Goal: Transaction & Acquisition: Book appointment/travel/reservation

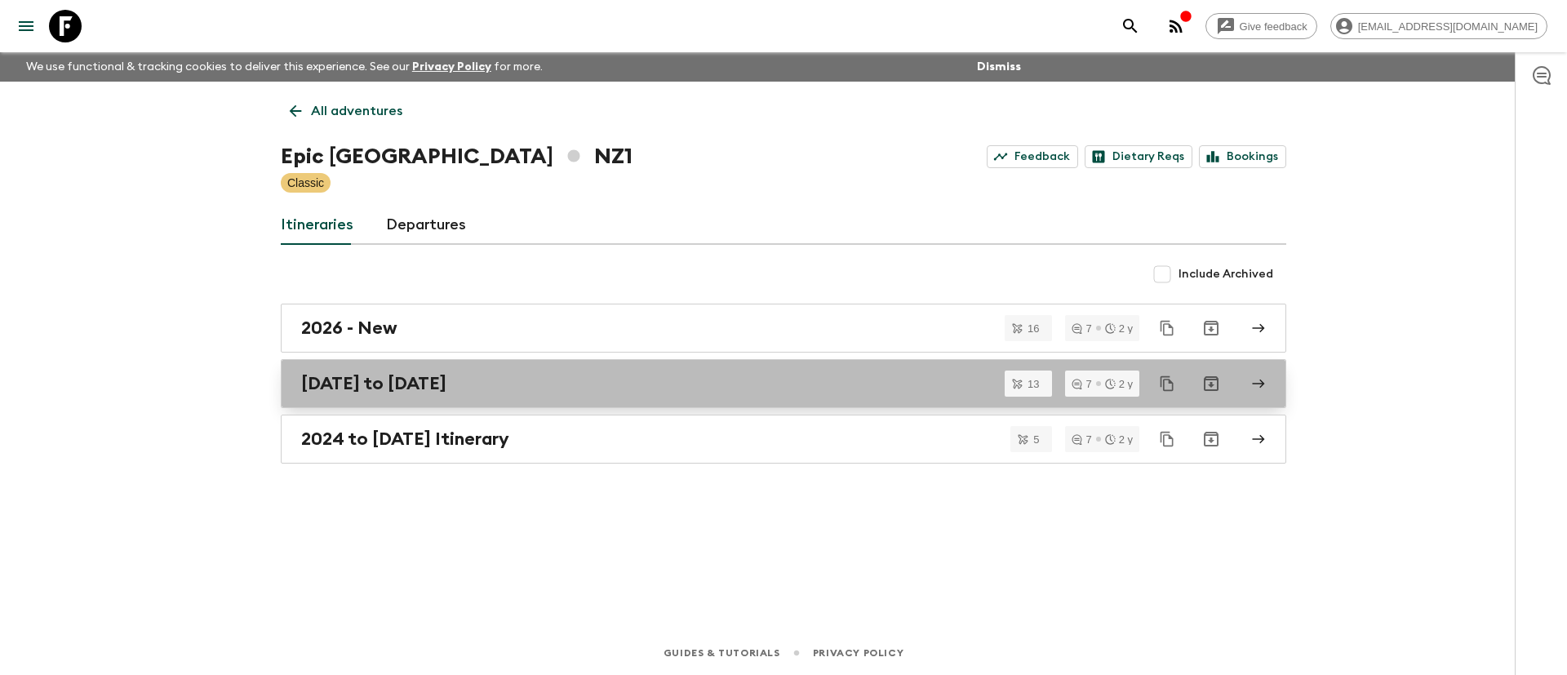
click at [391, 382] on h2 "[DATE] to [DATE]" at bounding box center [373, 383] width 145 height 21
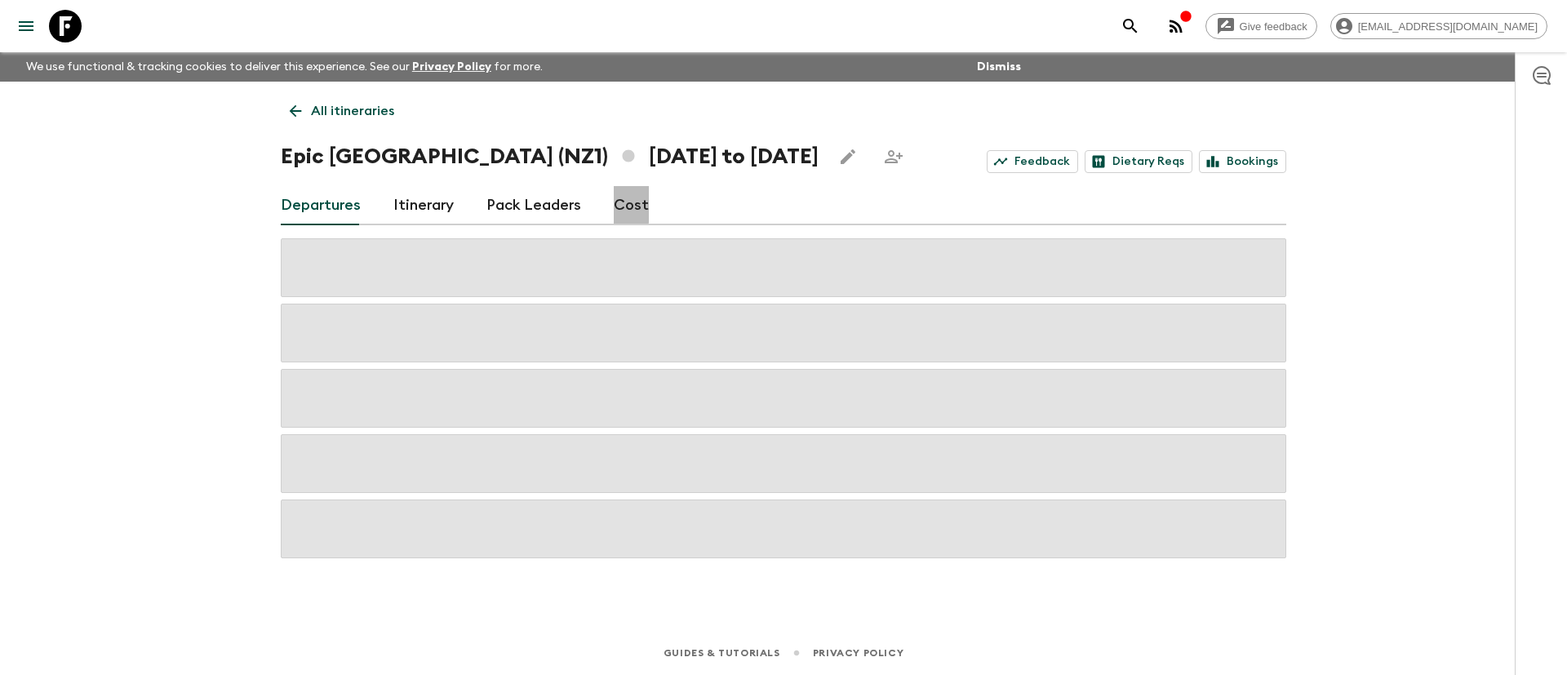
click at [624, 199] on link "Cost" at bounding box center [631, 205] width 35 height 39
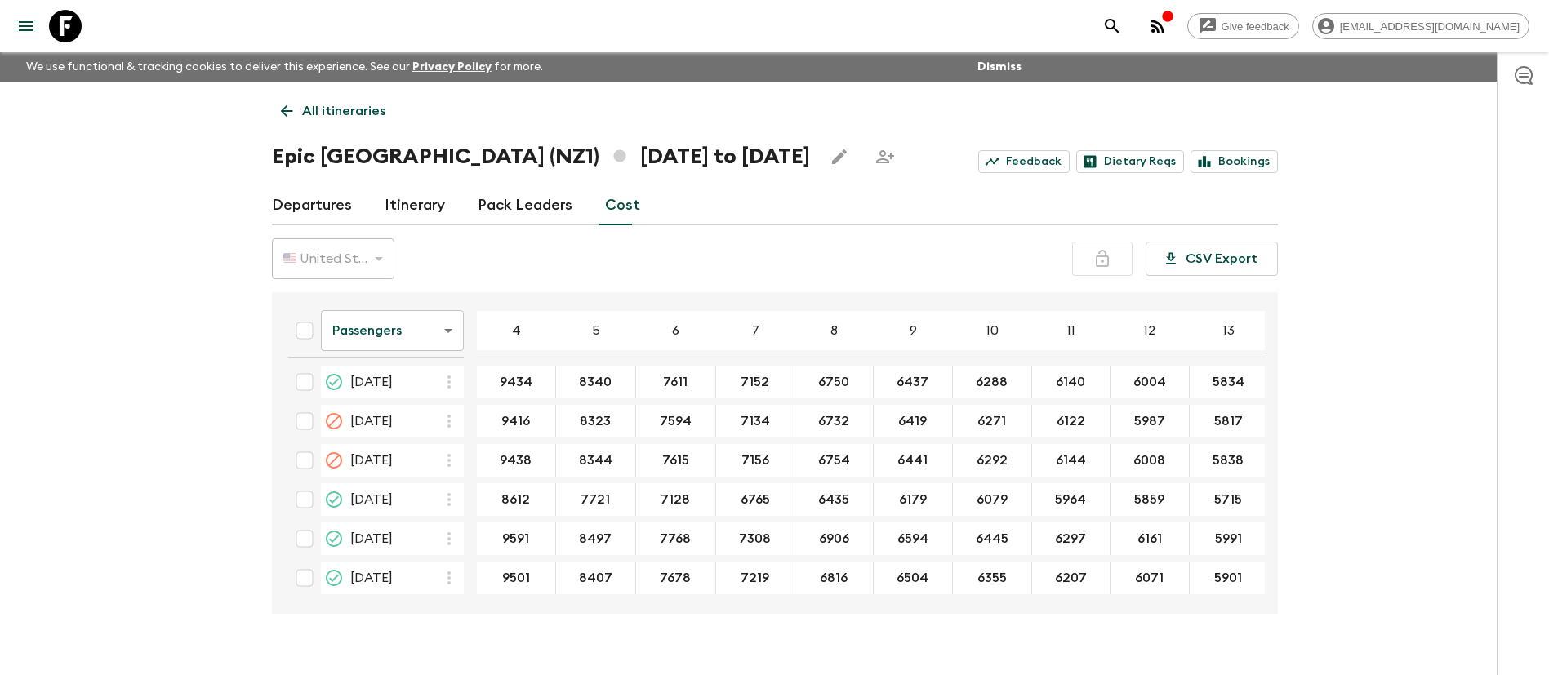
scroll to position [162, 0]
drag, startPoint x: 411, startPoint y: 415, endPoint x: 420, endPoint y: 418, distance: 9.6
click at [393, 413] on span "[DATE]" at bounding box center [371, 420] width 42 height 20
click at [388, 343] on body "Give feedback [EMAIL_ADDRESS][DOMAIN_NAME] We use functional & tracking cookies…" at bounding box center [774, 352] width 1549 height 704
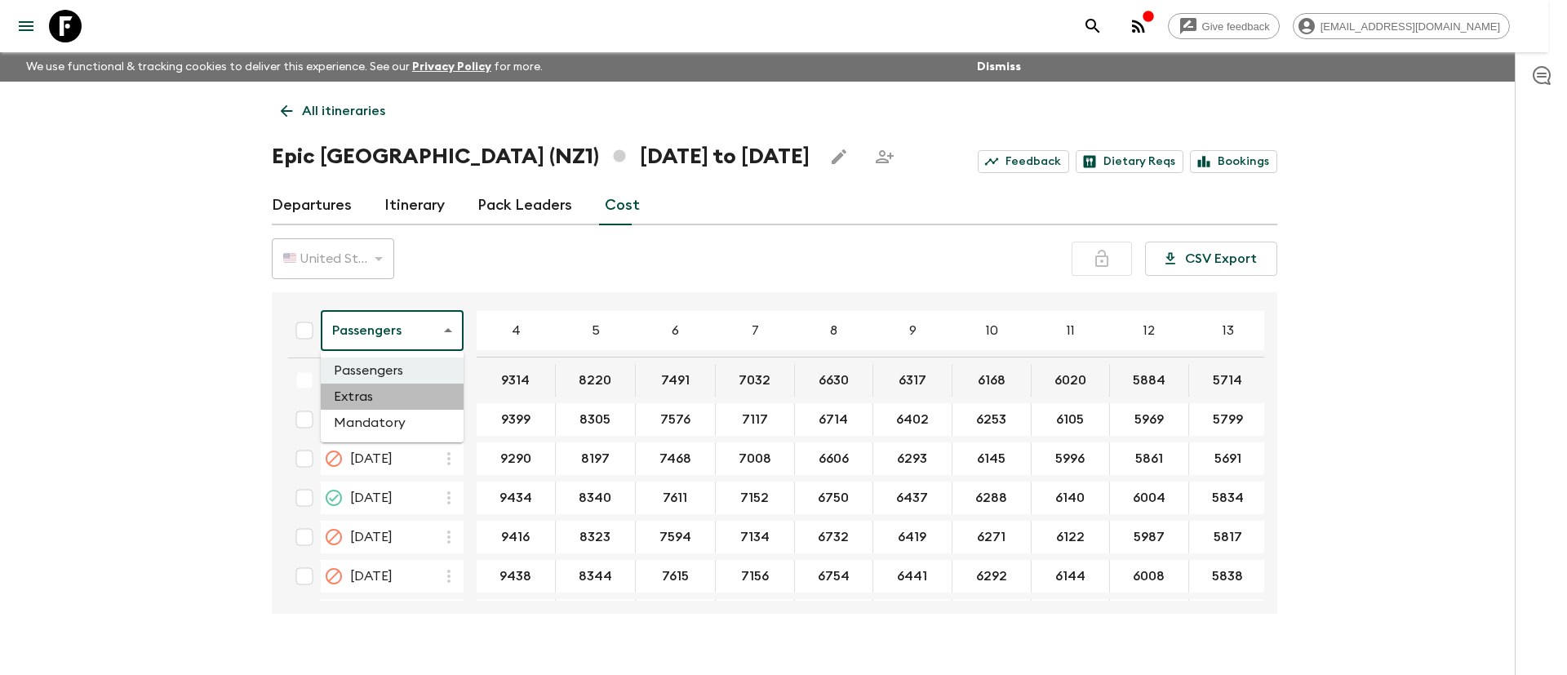
click at [407, 407] on li "Extras" at bounding box center [392, 397] width 143 height 26
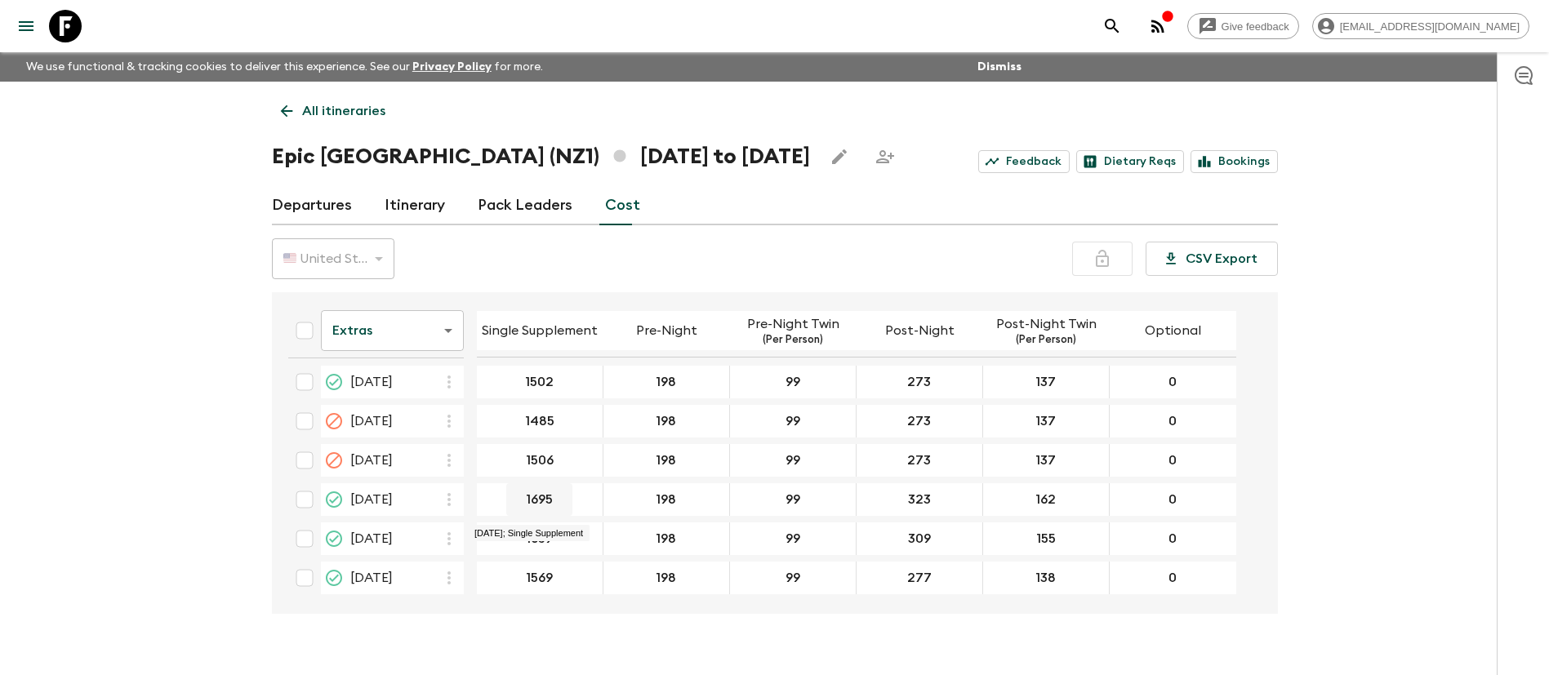
scroll to position [156, 0]
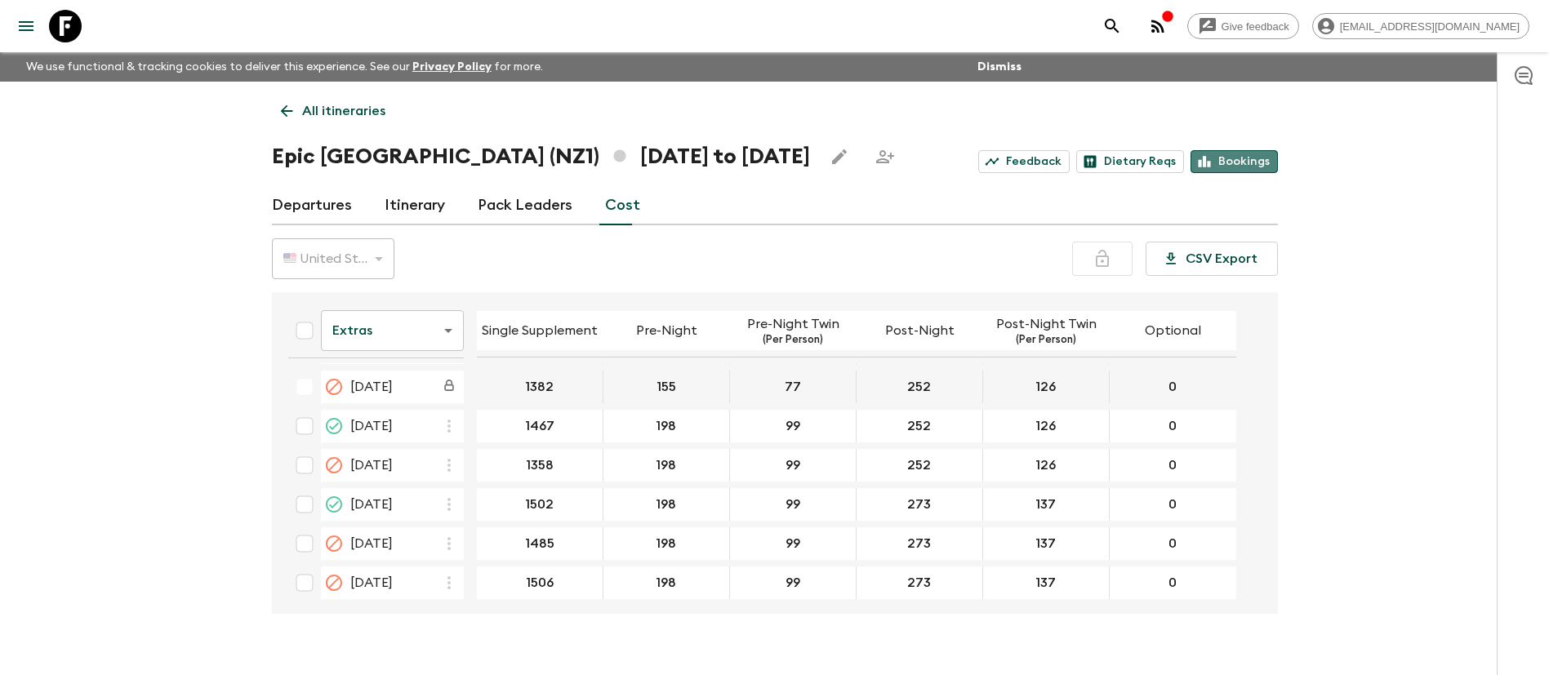
click at [1237, 167] on link "Bookings" at bounding box center [1233, 161] width 87 height 23
